Goal: Transaction & Acquisition: Purchase product/service

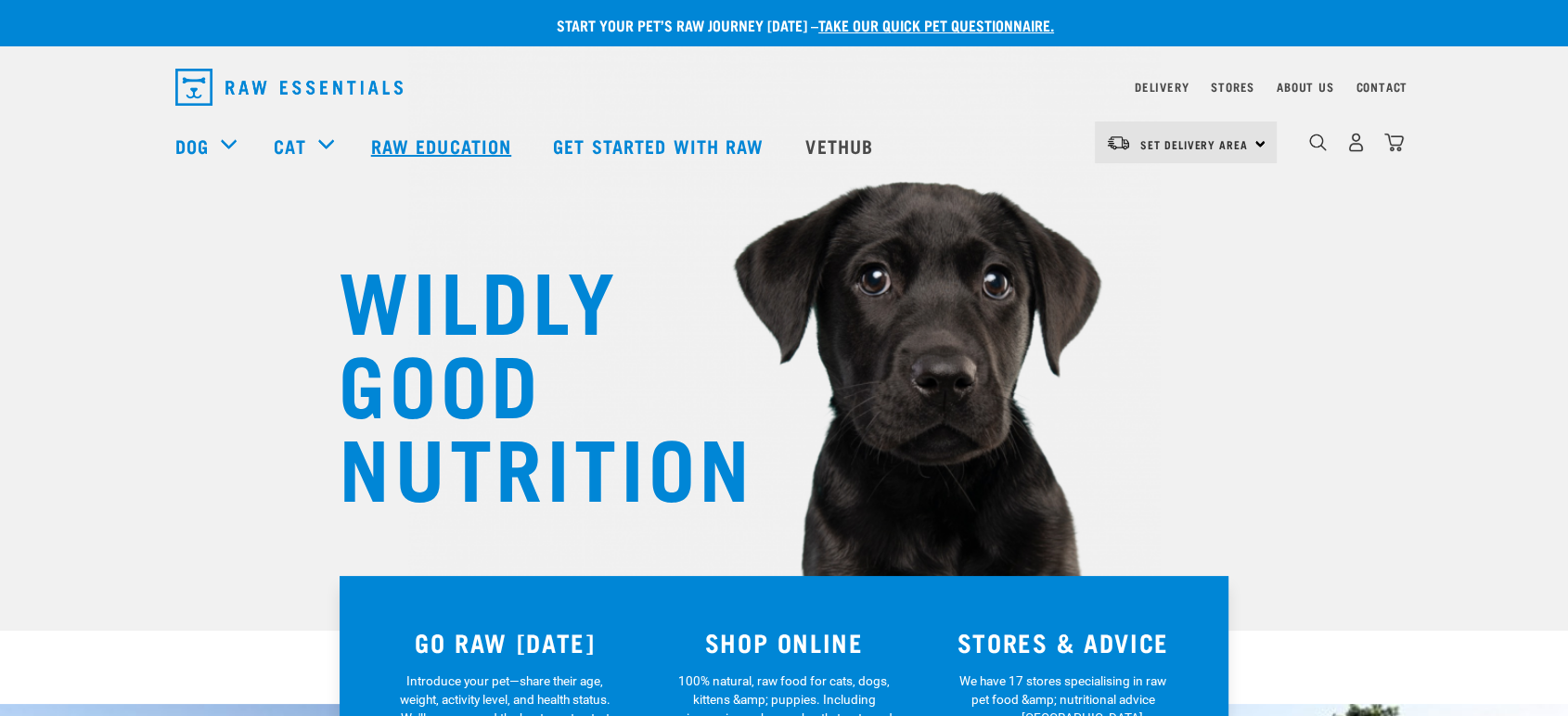
click at [463, 134] on link "Raw Education" at bounding box center [443, 145] width 182 height 74
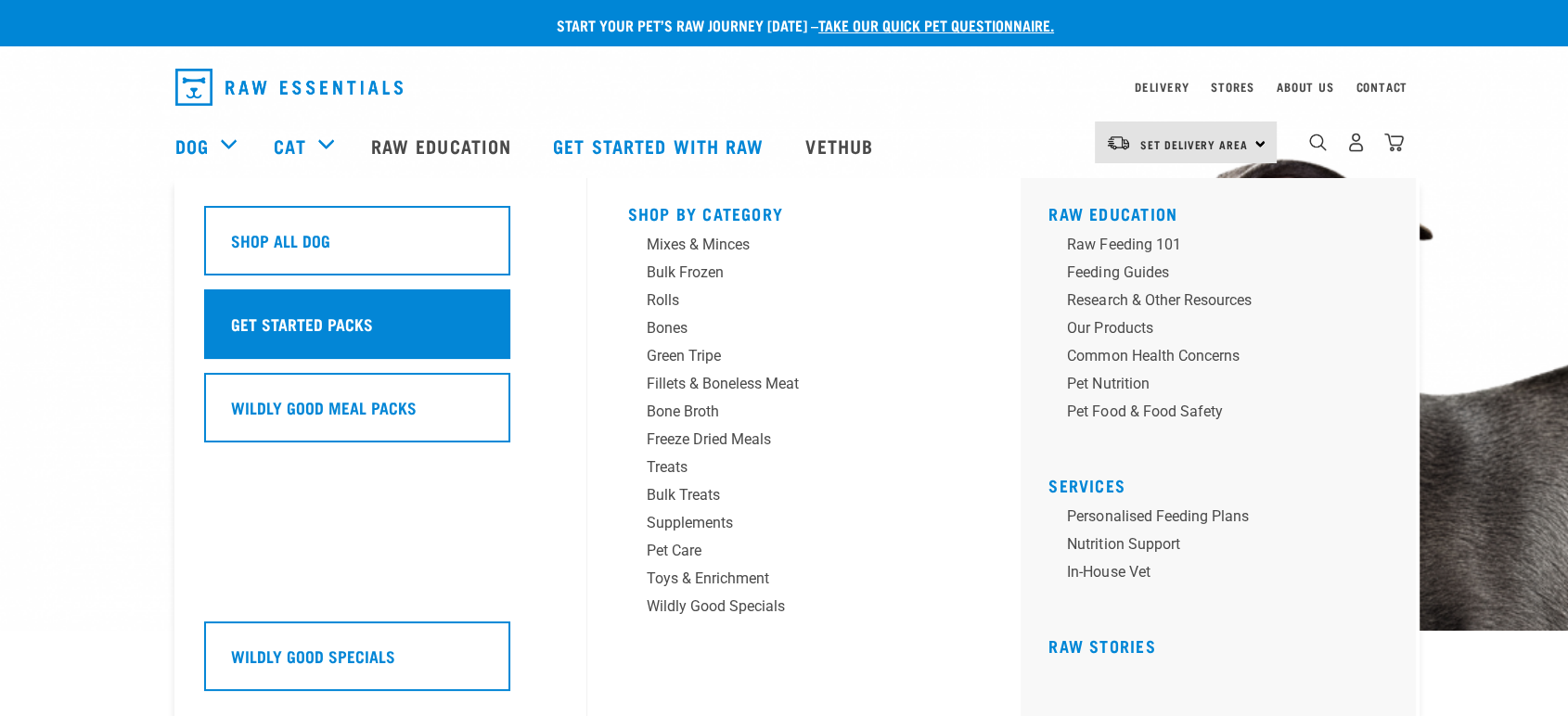
click at [291, 330] on h5 "Get Started Packs" at bounding box center [302, 324] width 142 height 24
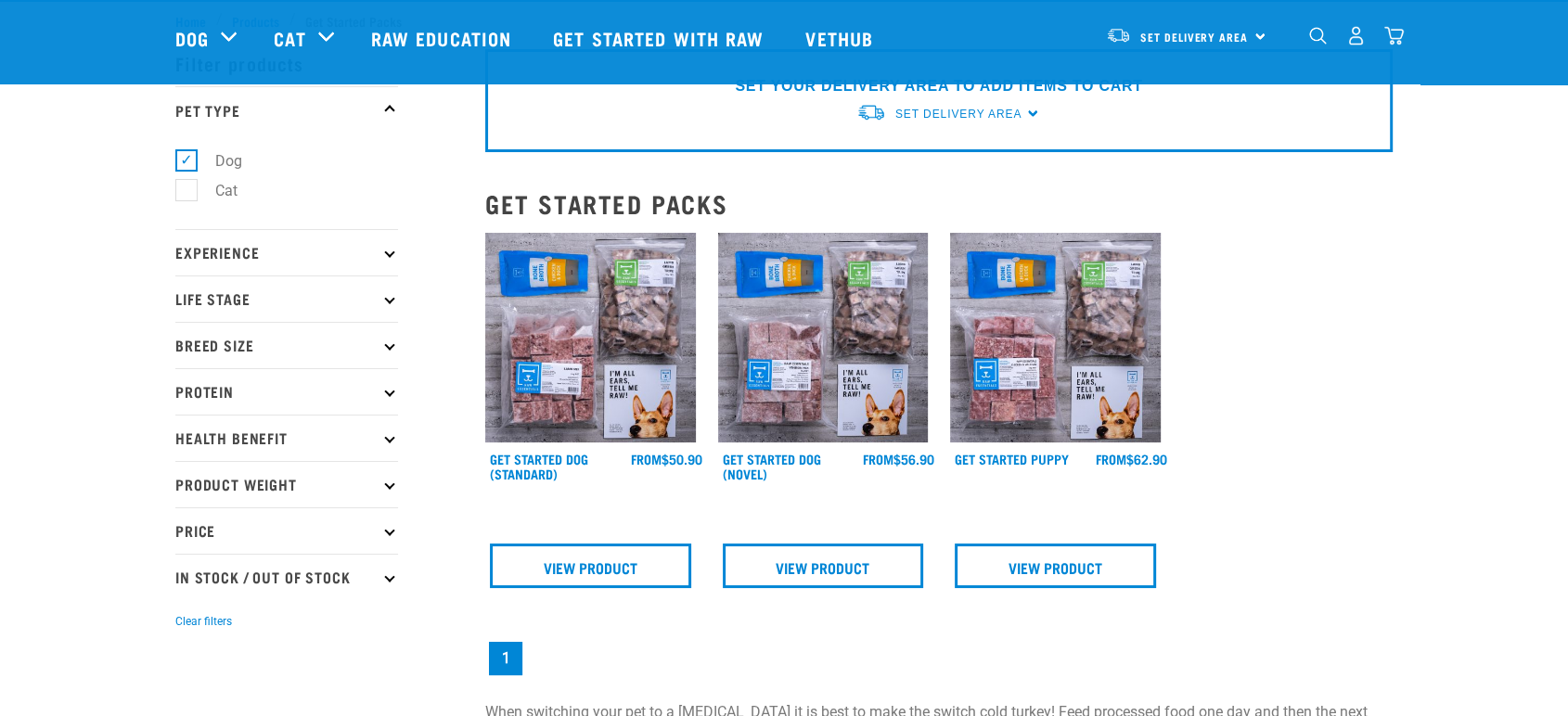
scroll to position [206, 0]
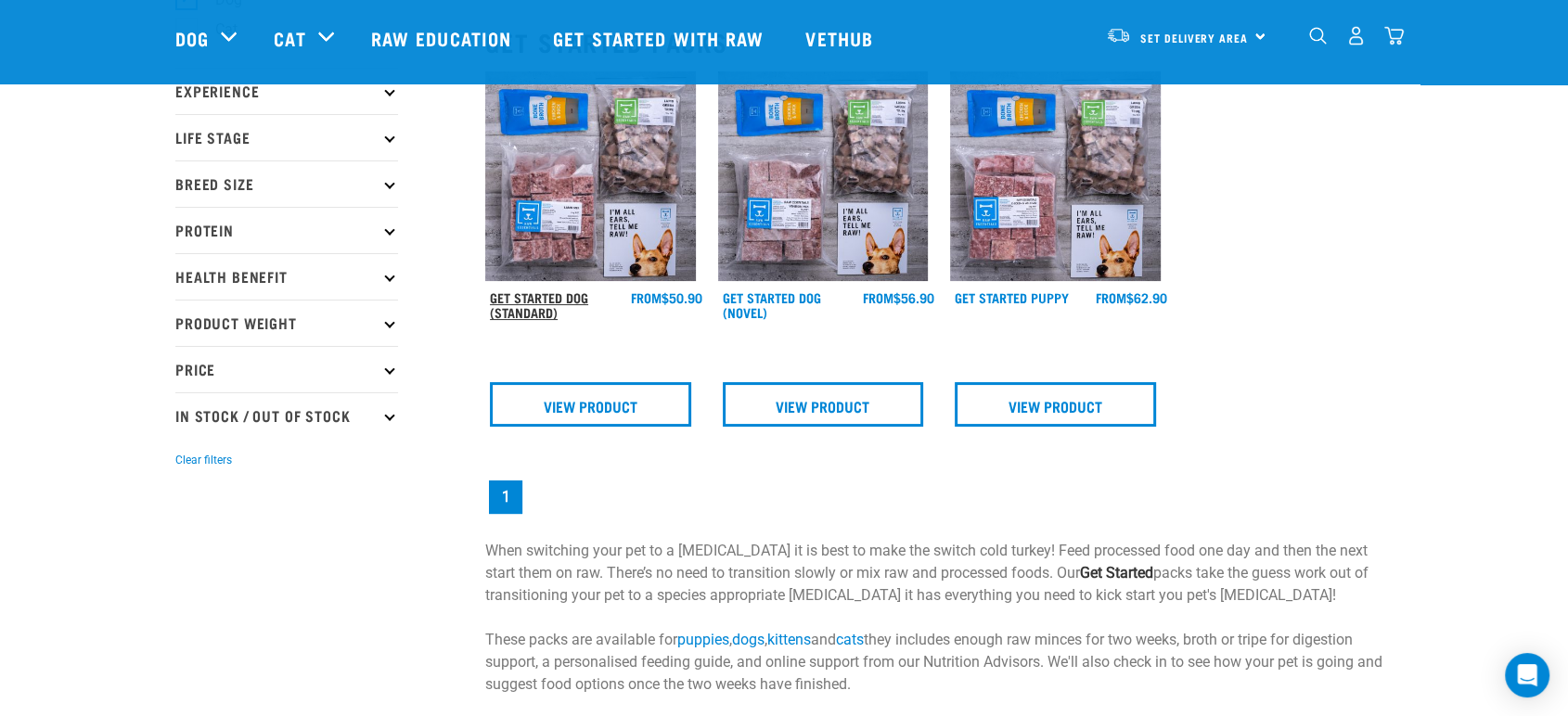
click at [549, 311] on link "Get Started Dog (Standard)" at bounding box center [538, 304] width 98 height 21
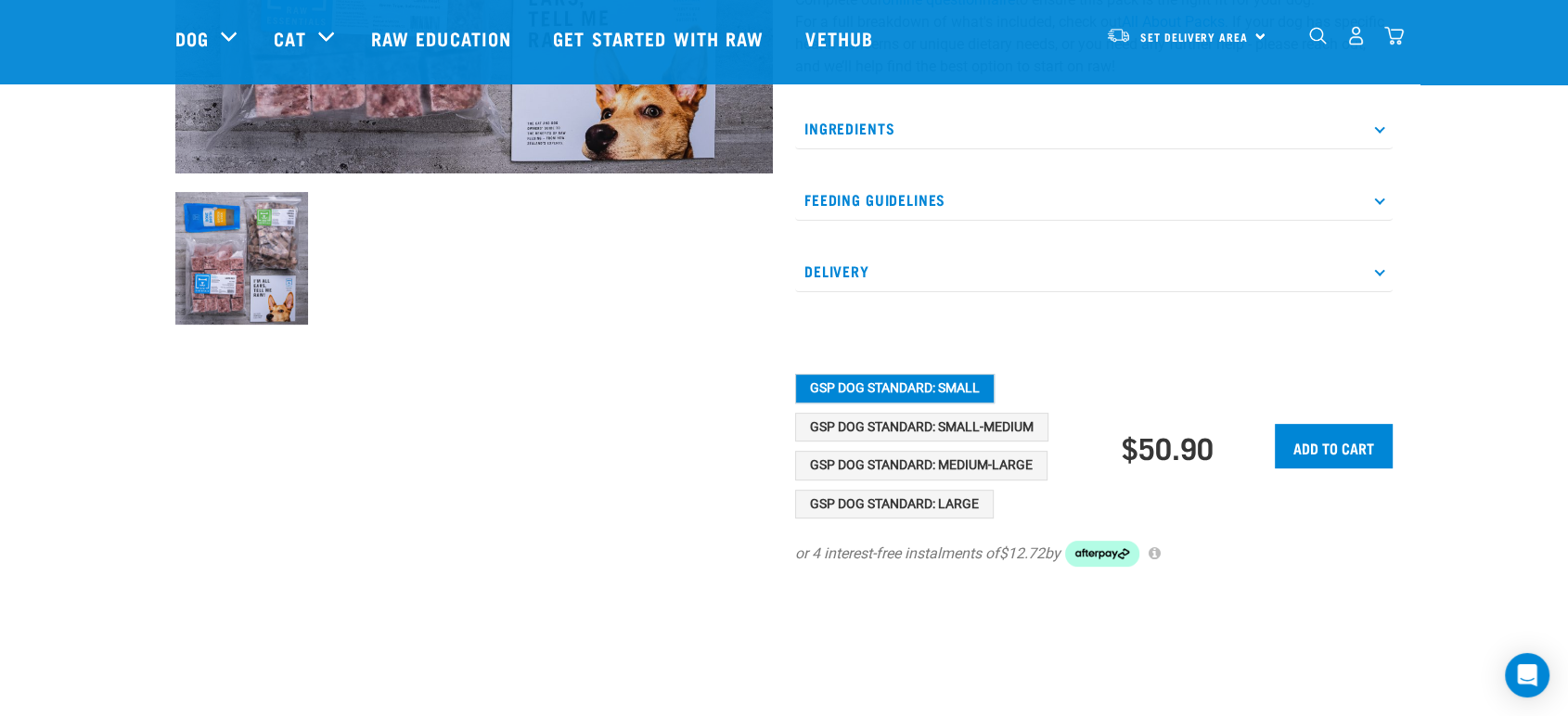
scroll to position [584, 0]
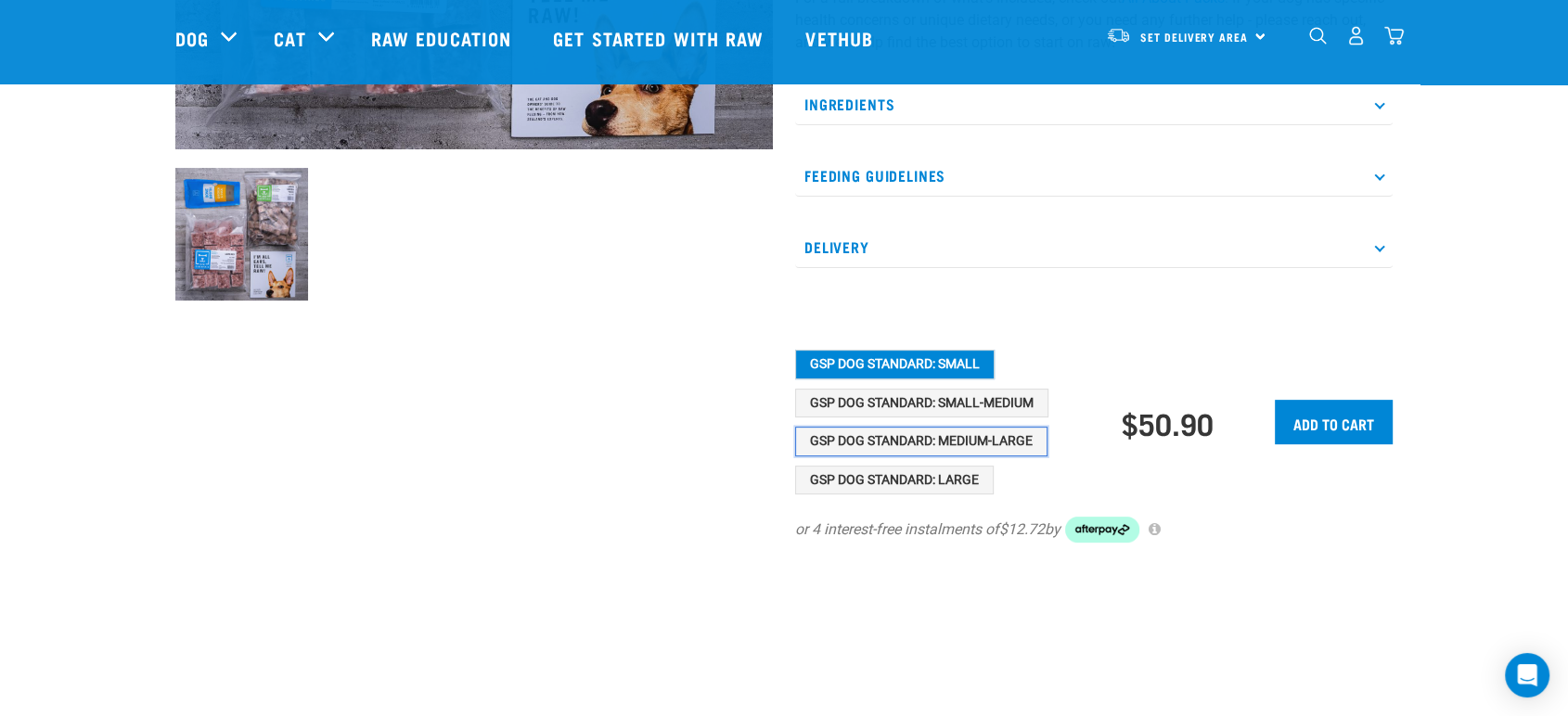
click at [971, 445] on button "GSP Dog Standard: Medium-Large" at bounding box center [922, 442] width 252 height 30
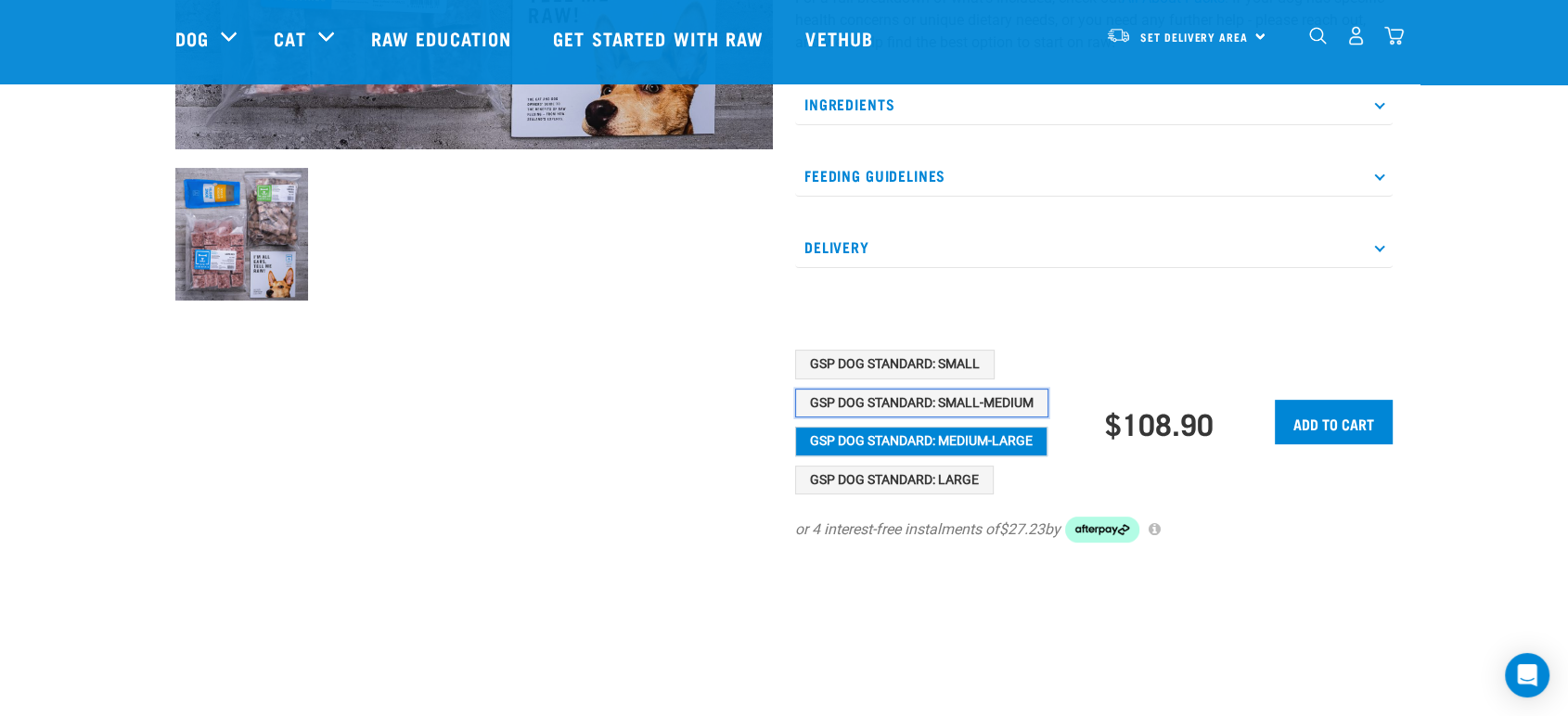
click at [994, 396] on button "GSP Dog Standard: Small-Medium" at bounding box center [922, 403] width 253 height 30
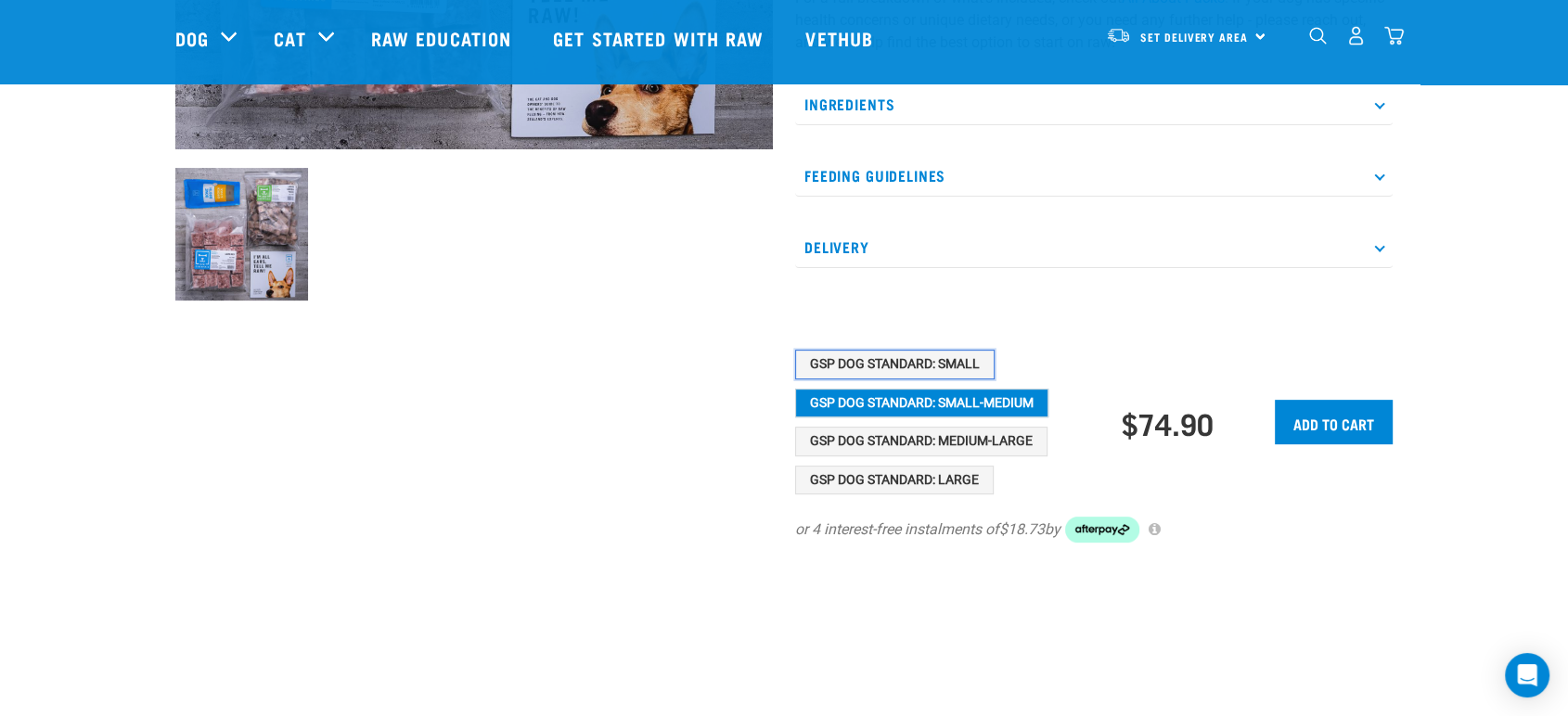
click at [952, 356] on button "GSP Dog Standard: Small" at bounding box center [895, 364] width 200 height 30
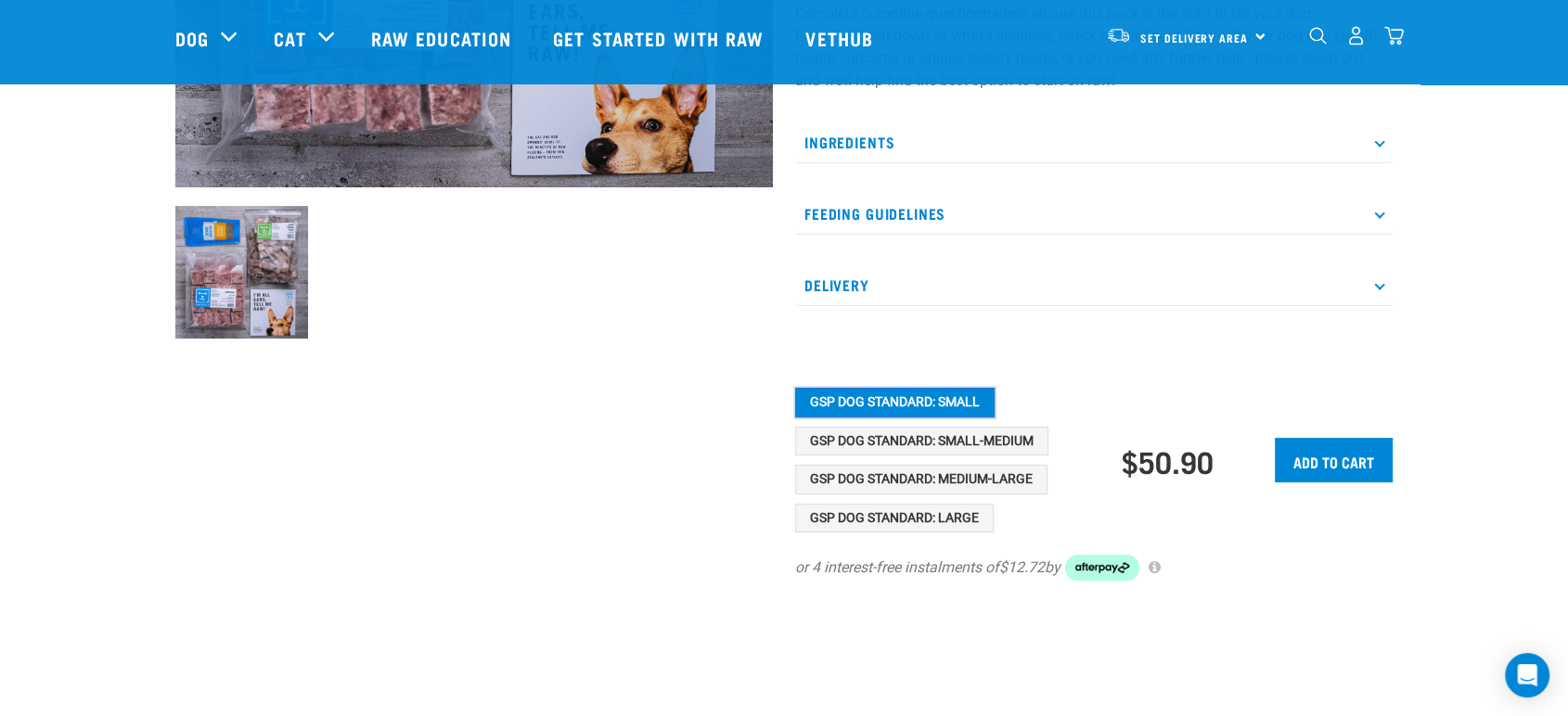
scroll to position [549, 0]
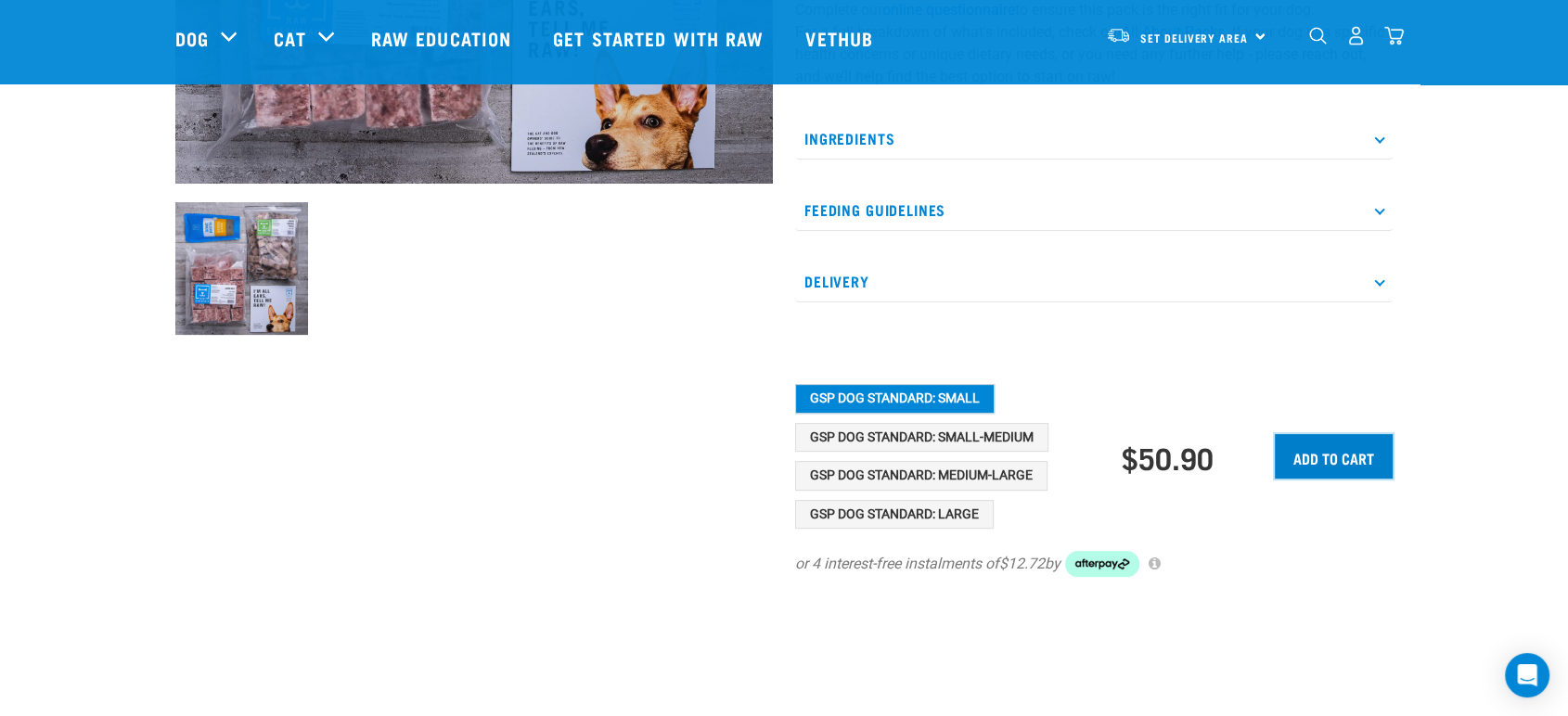
click at [1326, 446] on input "Add to cart" at bounding box center [1334, 456] width 118 height 45
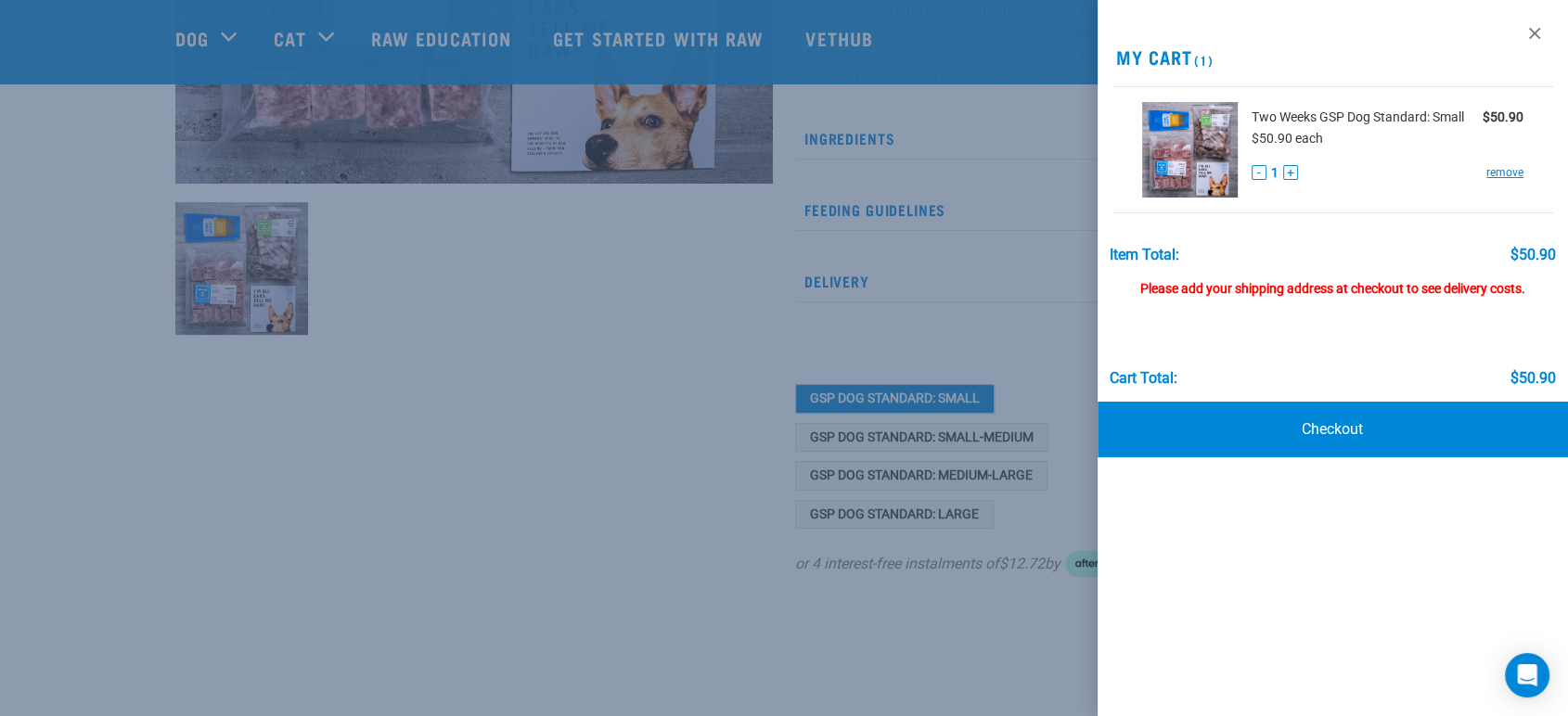
click at [1299, 109] on span "Two Weeks GSP Dog Standard: Small" at bounding box center [1357, 117] width 213 height 20
